Goal: Task Accomplishment & Management: Check status

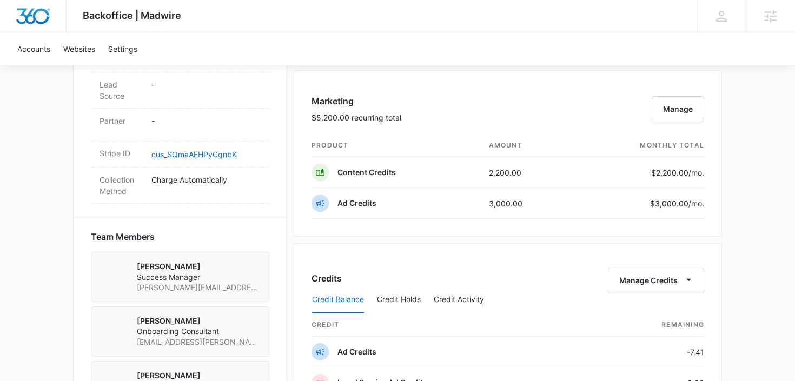
scroll to position [578, 0]
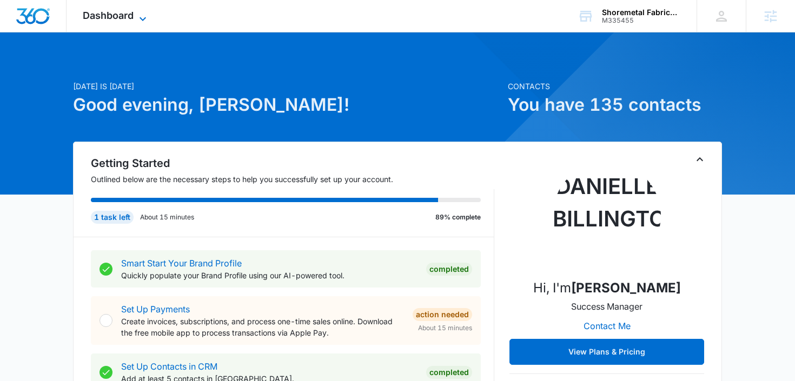
click at [118, 18] on span "Dashboard" at bounding box center [108, 15] width 51 height 11
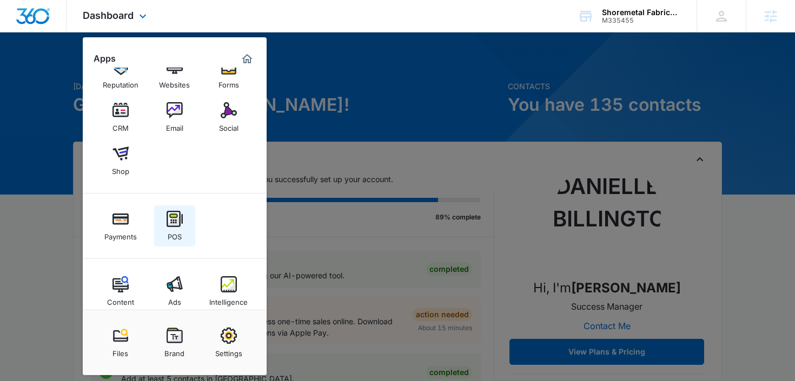
scroll to position [41, 0]
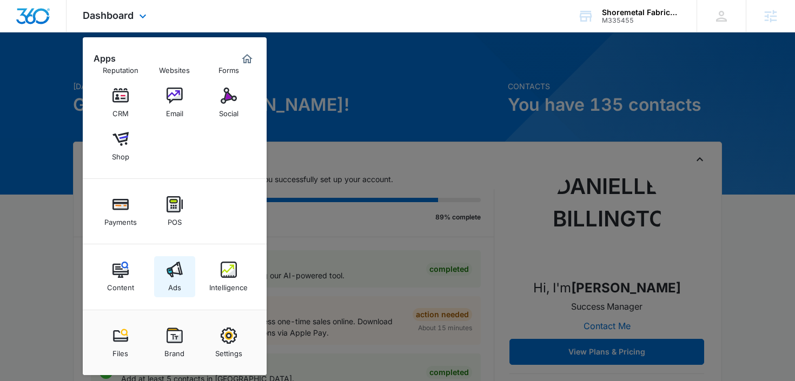
click at [175, 278] on div "Ads" at bounding box center [174, 285] width 13 height 14
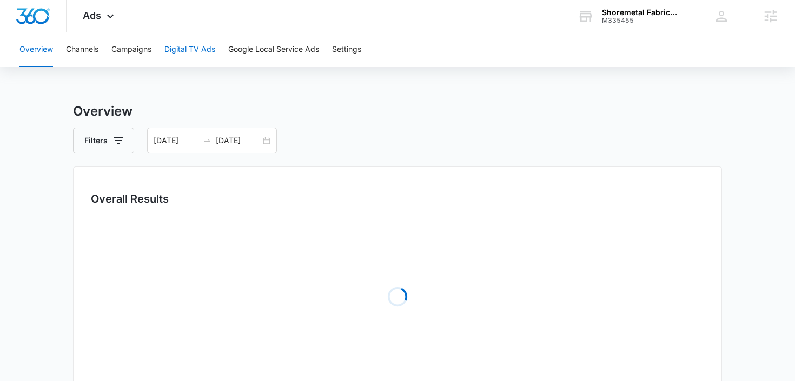
click at [211, 51] on button "Digital TV Ads" at bounding box center [189, 49] width 51 height 35
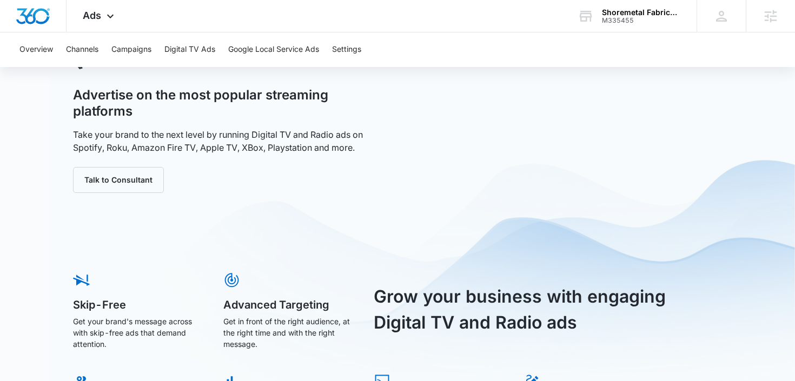
scroll to position [69, 0]
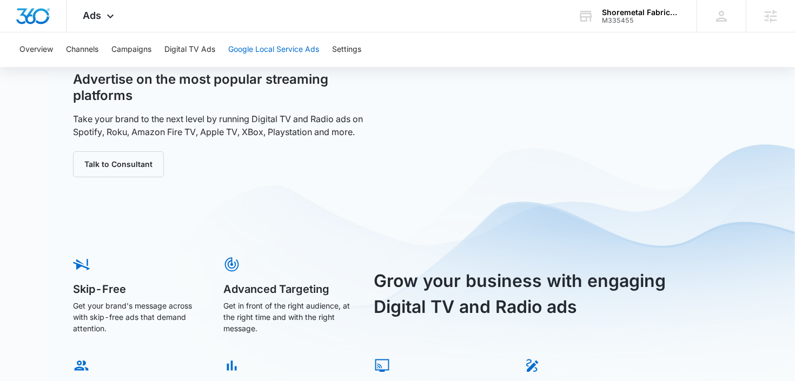
click at [258, 57] on button "Google Local Service Ads" at bounding box center [273, 49] width 91 height 35
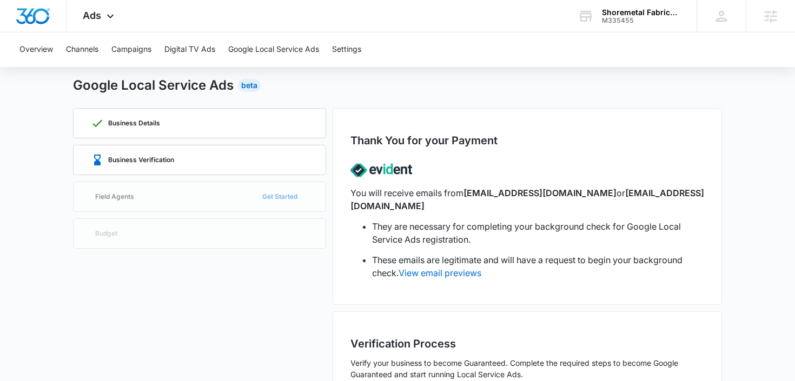
scroll to position [28, 0]
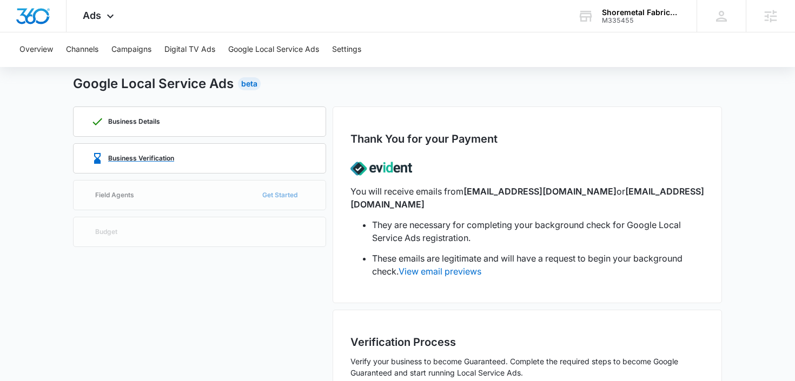
click at [168, 160] on p "Business Verification" at bounding box center [141, 158] width 66 height 6
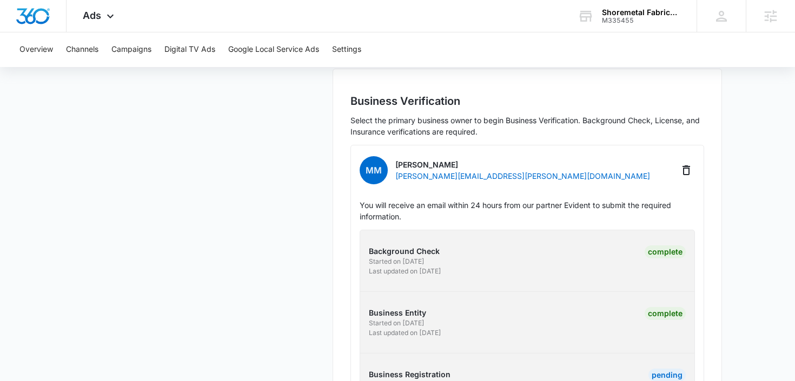
scroll to position [391, 0]
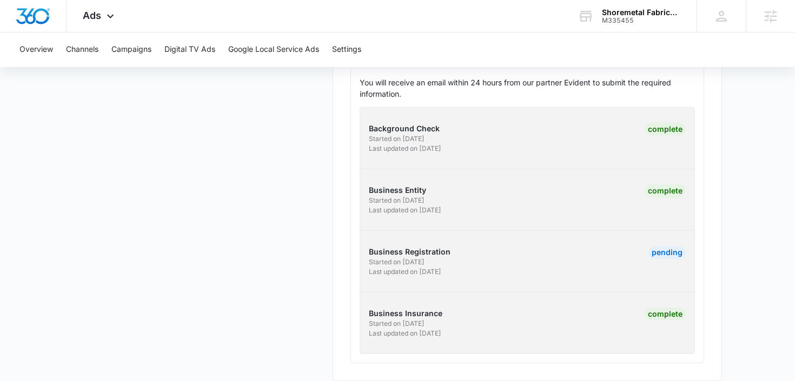
click at [429, 246] on p "Business Registration" at bounding box center [446, 251] width 155 height 11
click at [391, 246] on p "Business Registration" at bounding box center [446, 251] width 155 height 11
click at [660, 246] on div "Pending" at bounding box center [666, 252] width 37 height 13
drag, startPoint x: 467, startPoint y: 262, endPoint x: 351, endPoint y: 247, distance: 116.1
click at [351, 247] on div "Business Registration Started on 8/28/2025 Last updated on 8/29/2025 Pending" at bounding box center [526, 261] width 351 height 31
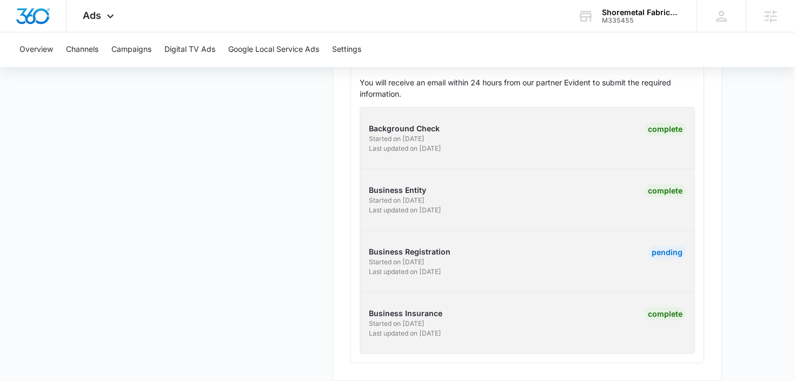
click at [497, 267] on p "Last updated on 8/29/2025" at bounding box center [446, 272] width 155 height 10
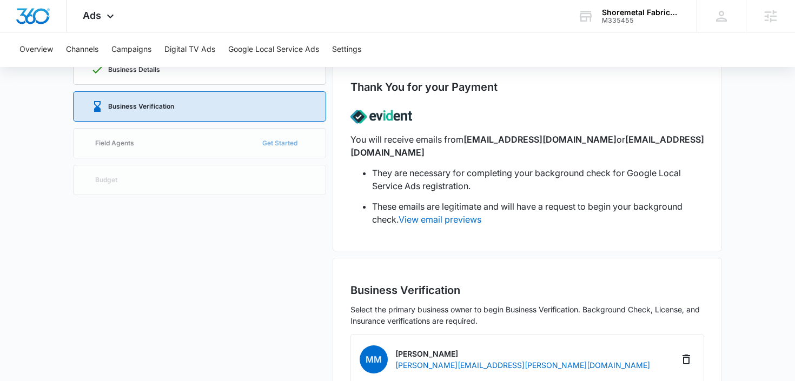
scroll to position [0, 0]
